Goal: Task Accomplishment & Management: Use online tool/utility

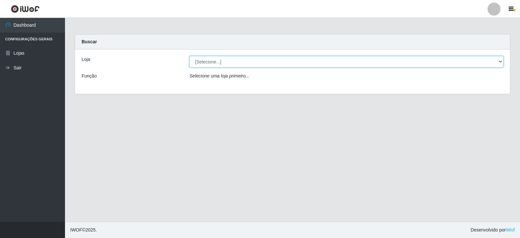
click at [498, 63] on select "[Selecione...] Queiroz Atacadão - Catolé do Rocha" at bounding box center [347, 61] width 314 height 11
select select "500"
click at [190, 56] on select "[Selecione...] Queiroz Atacadão - Catolé do Rocha" at bounding box center [347, 61] width 314 height 11
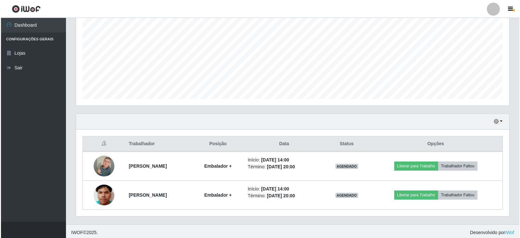
scroll to position [136, 0]
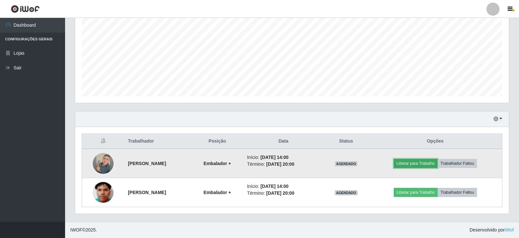
click at [415, 165] on button "Liberar para Trabalho" at bounding box center [415, 163] width 44 height 9
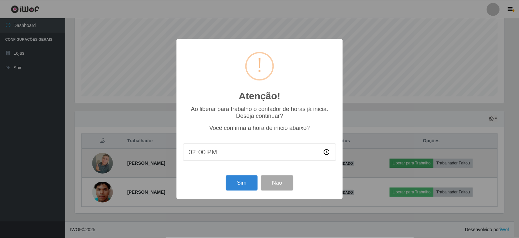
scroll to position [135, 430]
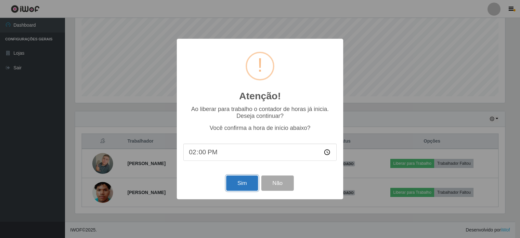
click at [242, 187] on button "Sim" at bounding box center [242, 182] width 32 height 15
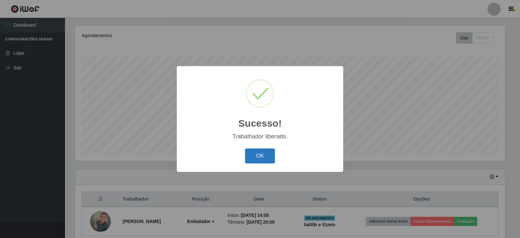
click at [266, 160] on button "OK" at bounding box center [260, 155] width 30 height 15
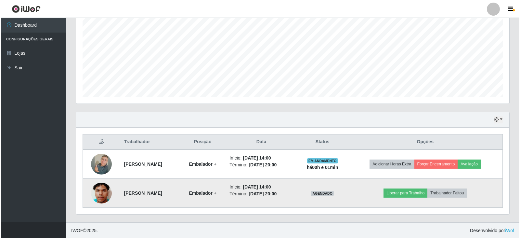
scroll to position [136, 0]
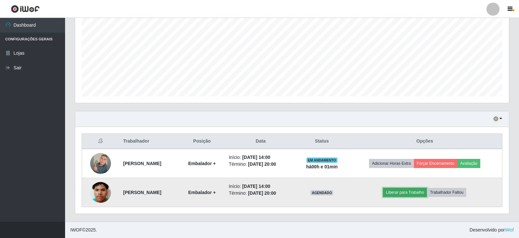
click at [408, 193] on button "Liberar para Trabalho" at bounding box center [405, 192] width 44 height 9
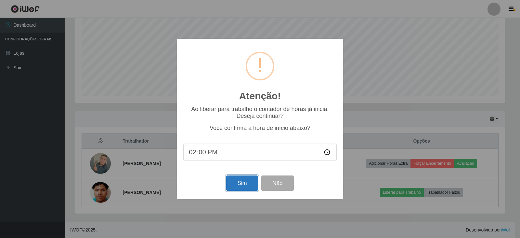
click at [244, 185] on button "Sim" at bounding box center [242, 182] width 32 height 15
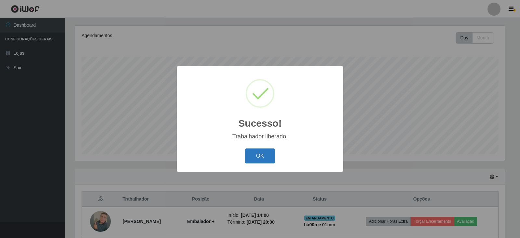
click at [262, 153] on button "OK" at bounding box center [260, 155] width 30 height 15
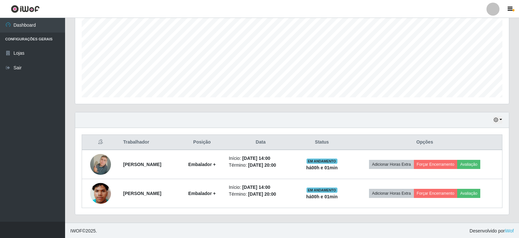
scroll to position [136, 0]
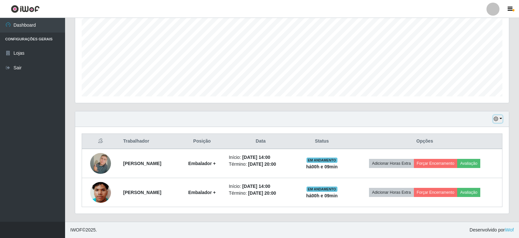
click at [496, 120] on icon "button" at bounding box center [495, 118] width 5 height 5
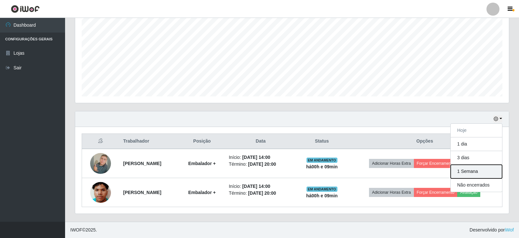
click at [472, 170] on button "1 Semana" at bounding box center [475, 172] width 51 height 14
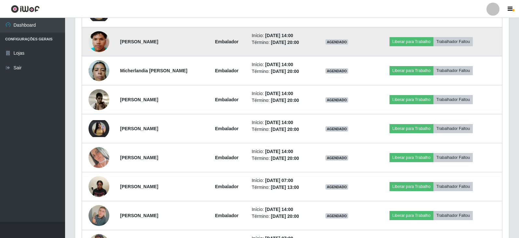
scroll to position [494, 0]
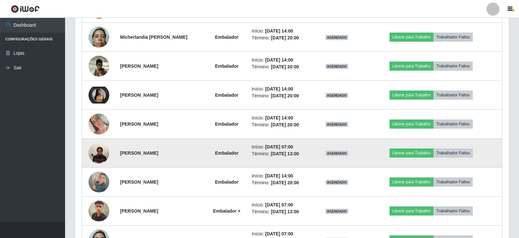
click at [103, 152] on img at bounding box center [98, 153] width 21 height 28
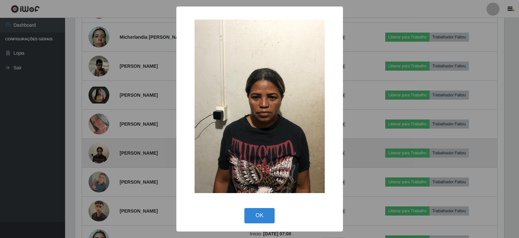
scroll to position [135, 430]
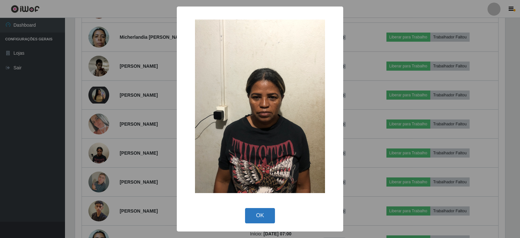
click at [264, 213] on button "OK" at bounding box center [260, 215] width 30 height 15
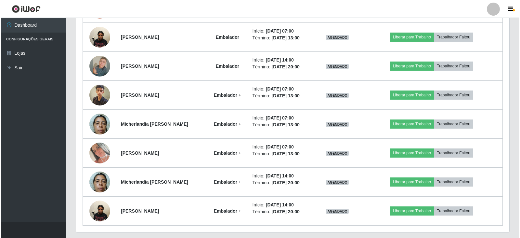
scroll to position [628, 0]
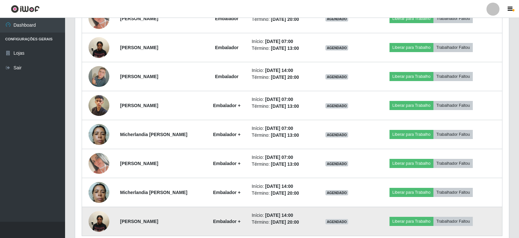
click at [103, 223] on img at bounding box center [98, 221] width 21 height 28
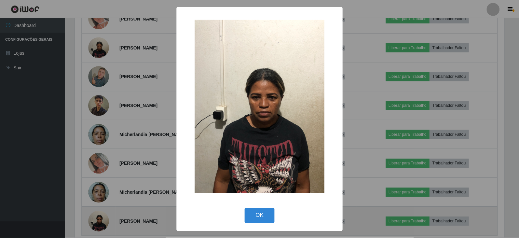
scroll to position [135, 430]
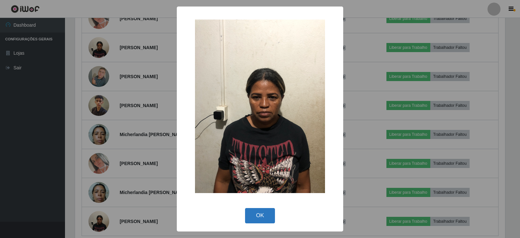
click at [257, 218] on button "OK" at bounding box center [260, 215] width 30 height 15
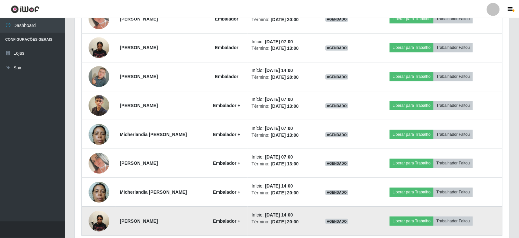
scroll to position [135, 433]
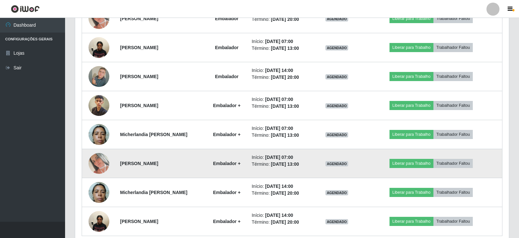
click at [95, 160] on img at bounding box center [98, 163] width 21 height 21
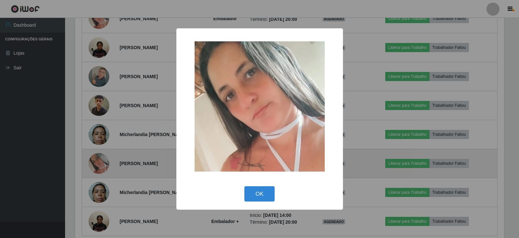
scroll to position [135, 430]
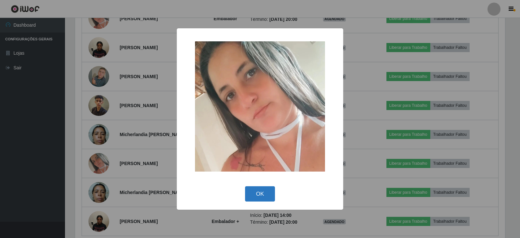
click at [257, 194] on button "OK" at bounding box center [260, 193] width 30 height 15
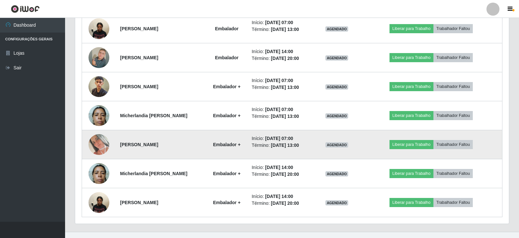
scroll to position [657, 0]
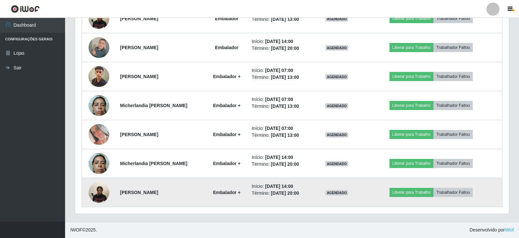
click at [97, 195] on img at bounding box center [98, 192] width 21 height 28
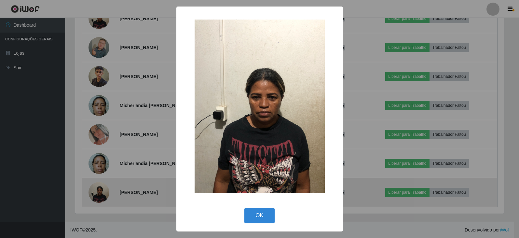
scroll to position [135, 430]
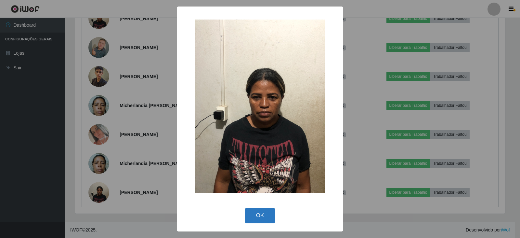
click at [259, 218] on button "OK" at bounding box center [260, 215] width 30 height 15
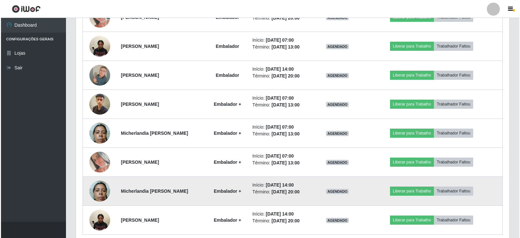
scroll to position [657, 0]
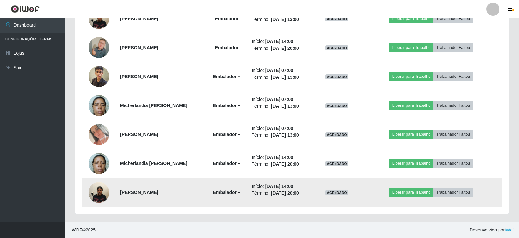
click at [99, 192] on img at bounding box center [98, 192] width 21 height 28
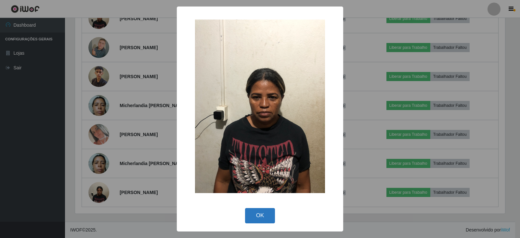
click at [262, 214] on button "OK" at bounding box center [260, 215] width 30 height 15
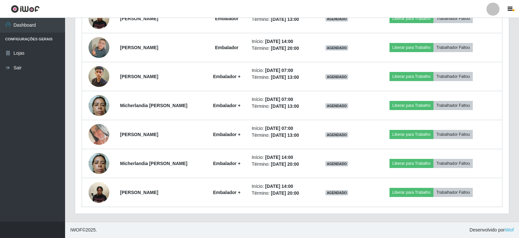
scroll to position [135, 433]
